Goal: Find specific page/section: Find specific page/section

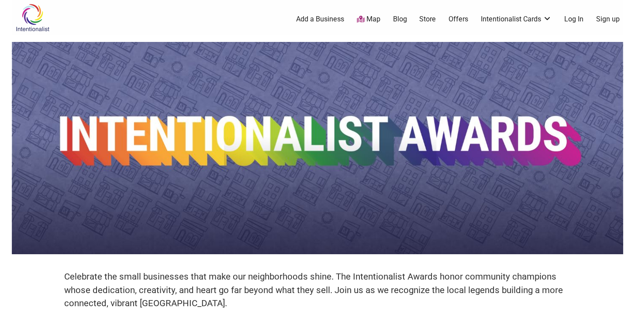
click at [330, 18] on link "Add a Business" at bounding box center [320, 19] width 48 height 10
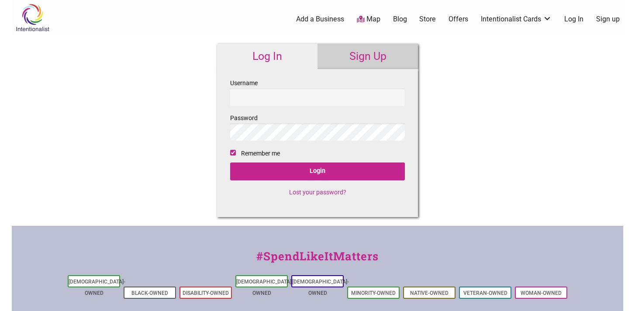
checkbox input "true"
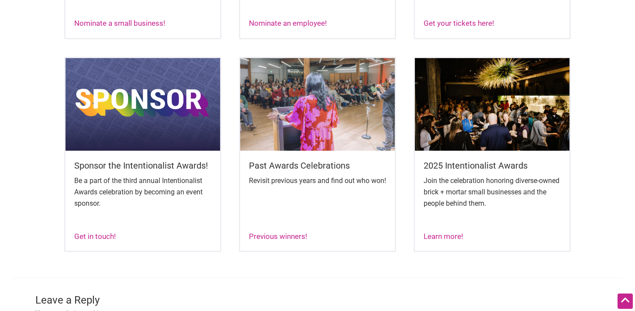
scroll to position [536, 0]
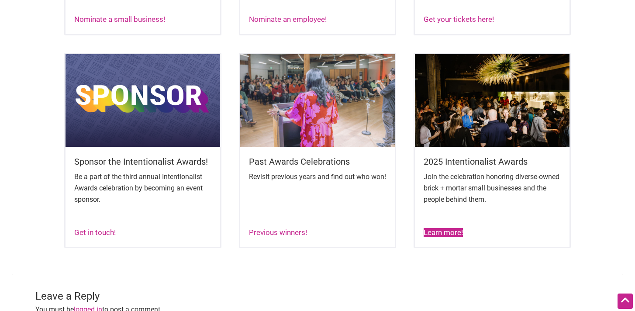
click at [436, 237] on link "Learn more!" at bounding box center [442, 232] width 39 height 9
